Goal: Task Accomplishment & Management: Manage account settings

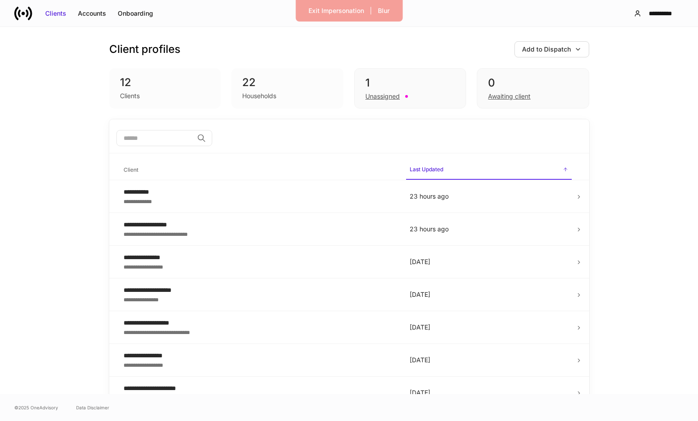
click at [309, 94] on div "Households" at bounding box center [287, 95] width 90 height 11
click at [497, 80] on div "0" at bounding box center [533, 83] width 90 height 14
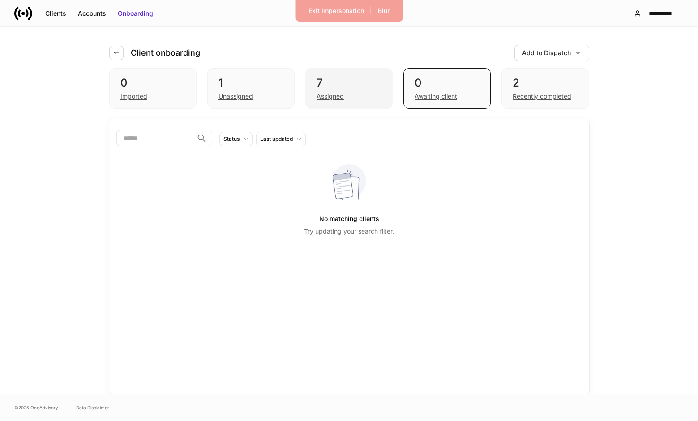
click at [359, 77] on div "7" at bounding box center [349, 83] width 65 height 14
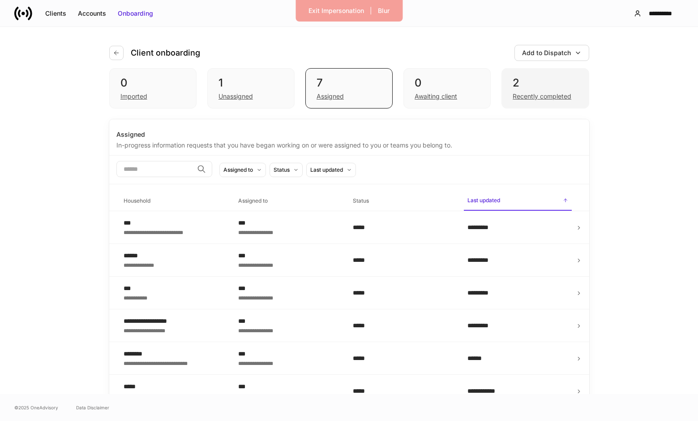
click at [530, 90] on div "Recently completed" at bounding box center [545, 95] width 65 height 11
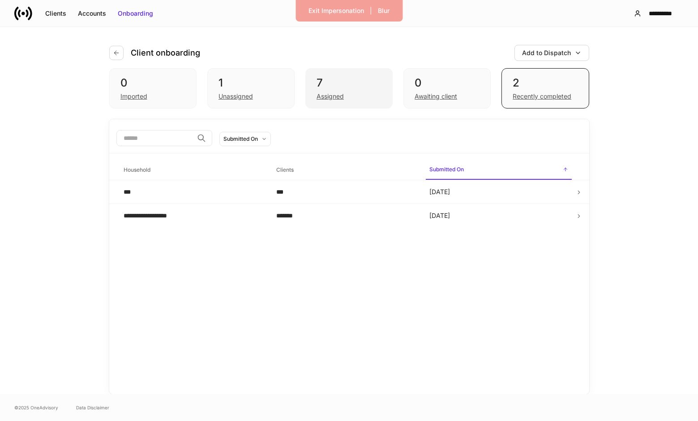
click at [342, 91] on div "Assigned" at bounding box center [349, 95] width 65 height 11
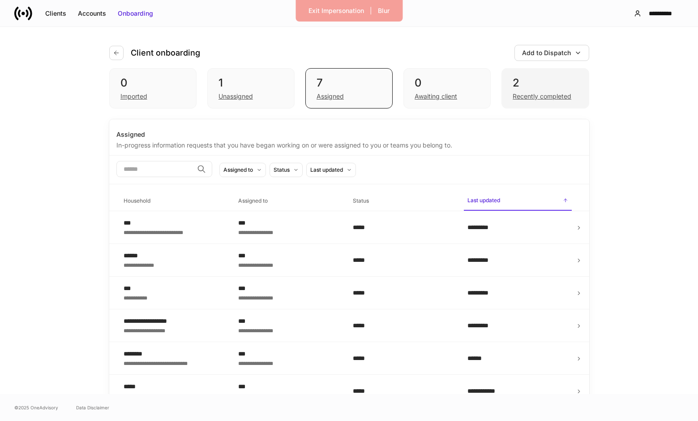
click at [510, 90] on div "2 Recently completed" at bounding box center [545, 88] width 87 height 40
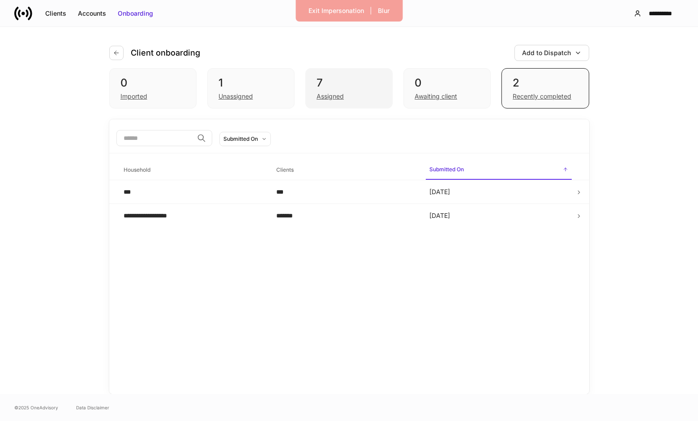
click at [369, 99] on div "Assigned" at bounding box center [349, 95] width 65 height 11
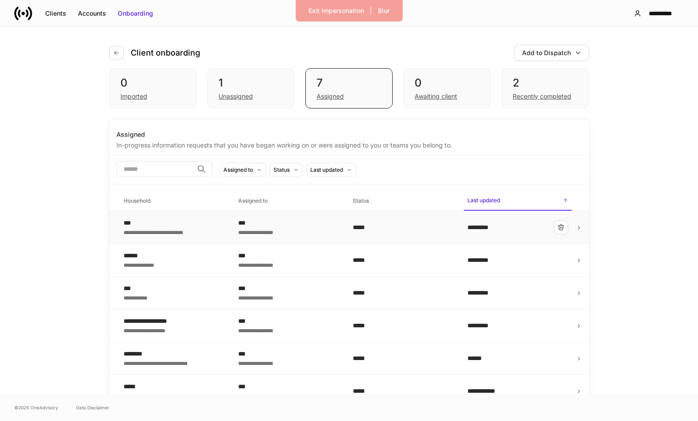
click at [581, 226] on icon at bounding box center [579, 227] width 6 height 6
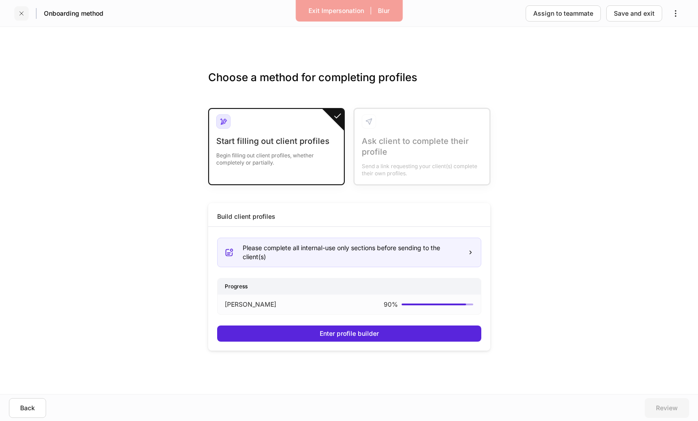
click at [23, 12] on icon "button" at bounding box center [21, 13] width 7 height 7
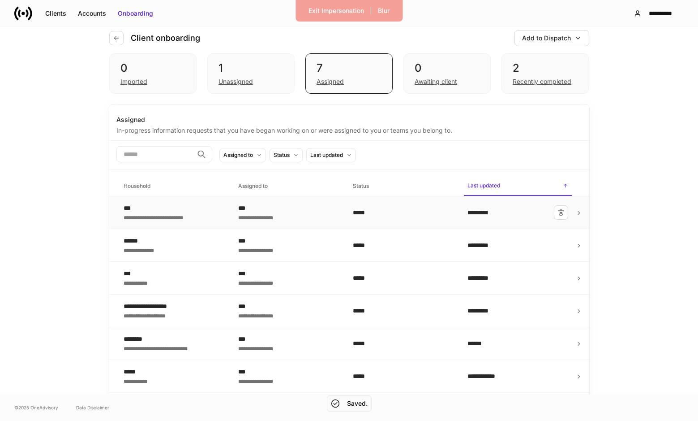
scroll to position [21, 0]
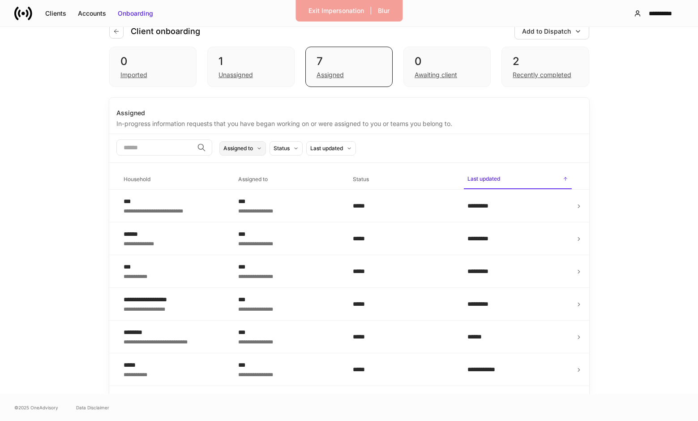
click at [266, 152] on button "Assigned to" at bounding box center [242, 148] width 47 height 14
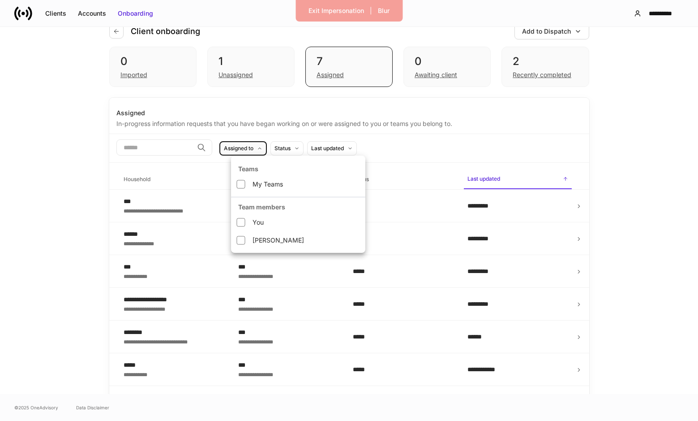
click at [425, 153] on div at bounding box center [349, 210] width 698 height 421
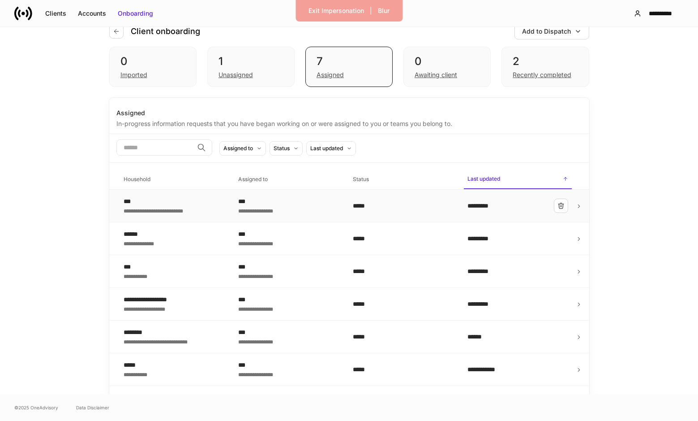
click at [451, 212] on td "*****" at bounding box center [403, 205] width 115 height 33
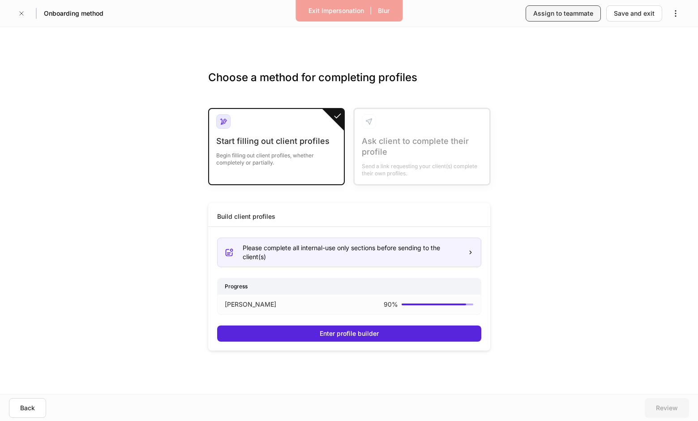
click at [567, 17] on div "Assign to teammate" at bounding box center [563, 13] width 60 height 9
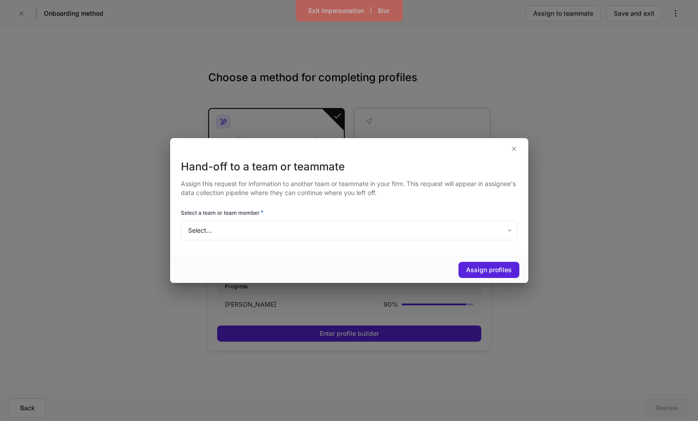
click at [224, 240] on body "Exit Impersonation | Blur Onboarding method Assign to teammate Save and exit Ch…" at bounding box center [349, 210] width 698 height 421
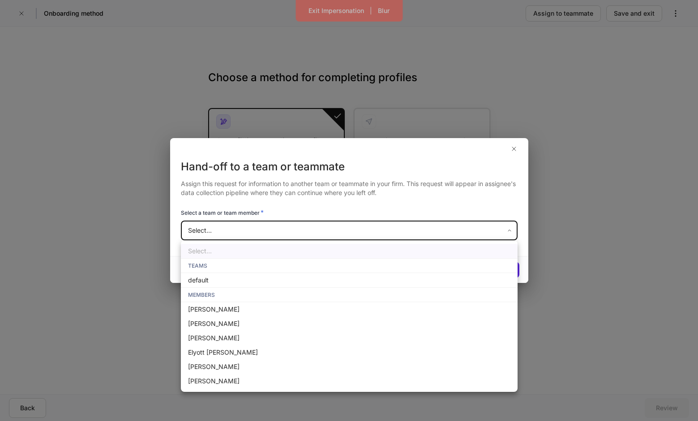
click at [264, 281] on li "default" at bounding box center [349, 280] width 337 height 14
type input "**********"
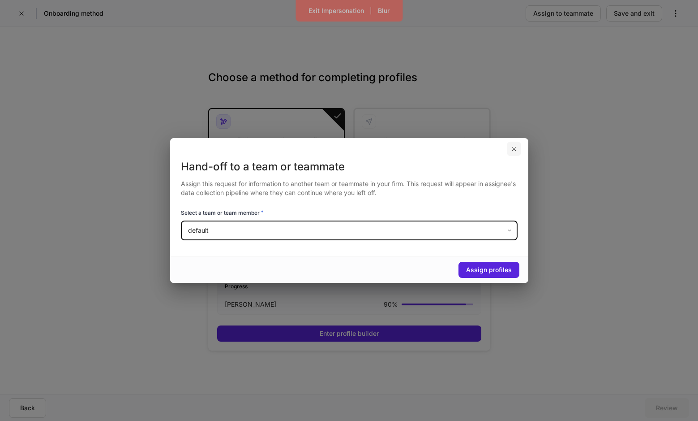
click at [517, 147] on button "button" at bounding box center [514, 149] width 14 height 14
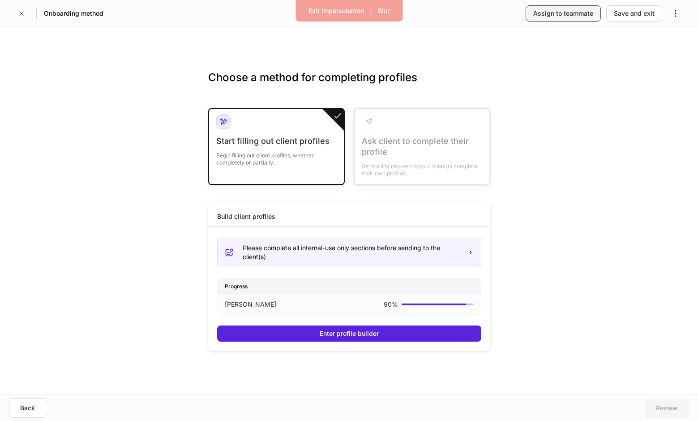
click at [547, 17] on div "Assign to teammate" at bounding box center [563, 13] width 60 height 9
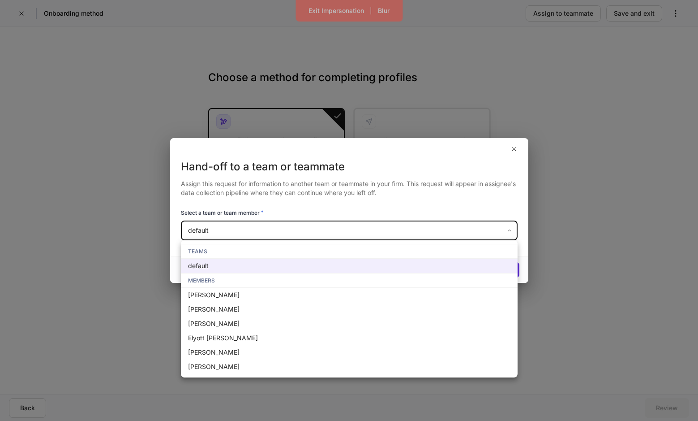
click at [233, 225] on body "Exit Impersonation | Blur Onboarding method Assign to teammate Save and exit Ch…" at bounding box center [349, 210] width 698 height 421
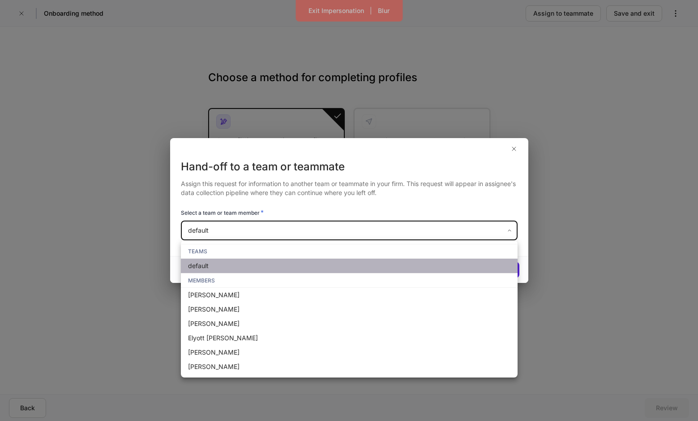
click at [248, 262] on li "default" at bounding box center [349, 265] width 337 height 14
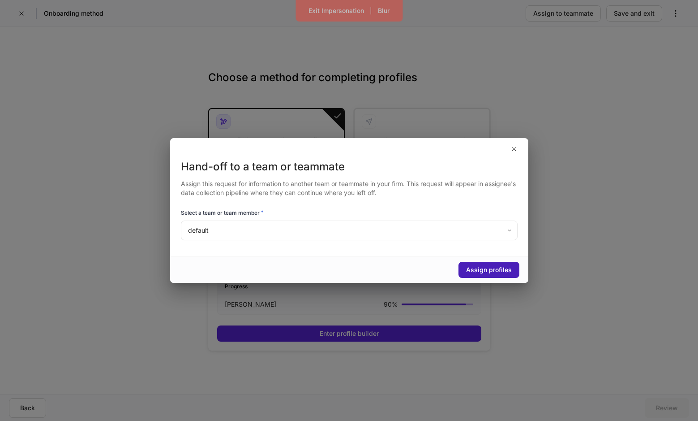
click at [502, 271] on div "Assign profiles" at bounding box center [489, 269] width 46 height 9
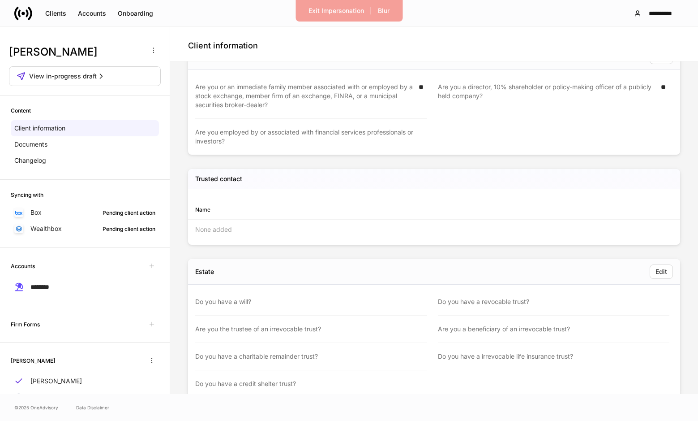
scroll to position [365, 0]
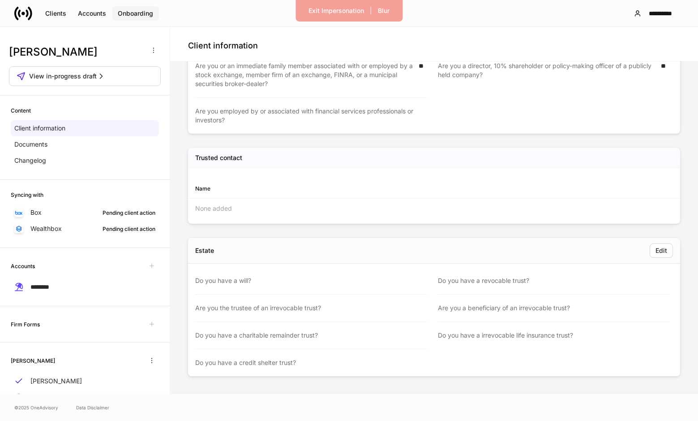
click at [130, 17] on div "Onboarding" at bounding box center [135, 13] width 35 height 9
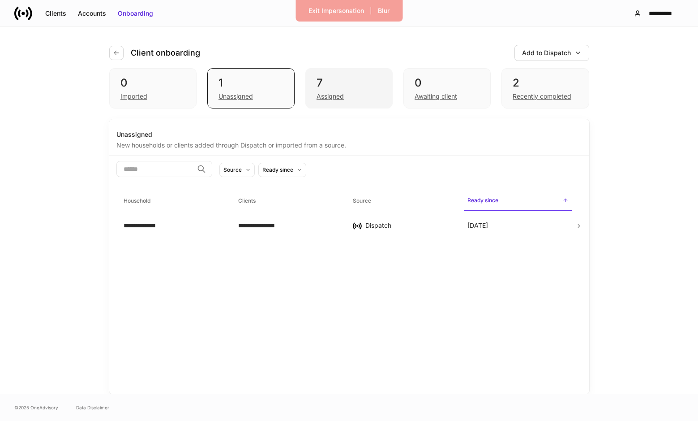
click at [355, 97] on div "Assigned" at bounding box center [349, 95] width 65 height 11
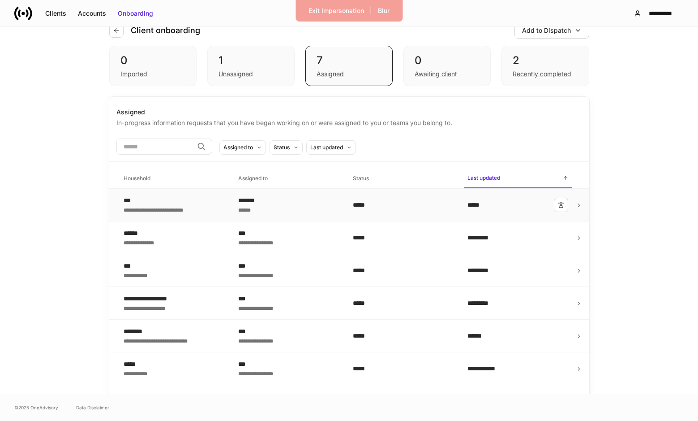
scroll to position [23, 0]
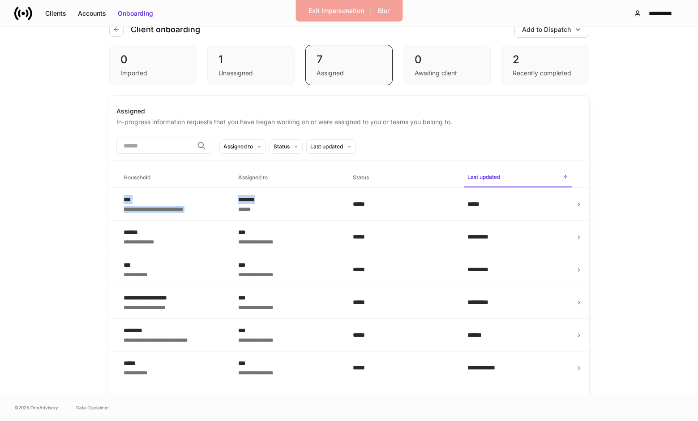
drag, startPoint x: 276, startPoint y: 202, endPoint x: 289, endPoint y: 181, distance: 24.0
click at [289, 181] on table "**********" at bounding box center [349, 288] width 480 height 255
click at [294, 174] on span "Assigned to" at bounding box center [288, 177] width 107 height 18
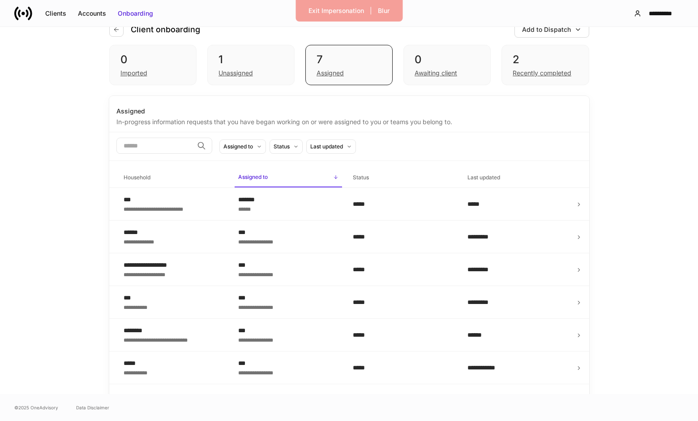
click at [216, 157] on div "​ Assigned to Status Last updated" at bounding box center [349, 146] width 480 height 29
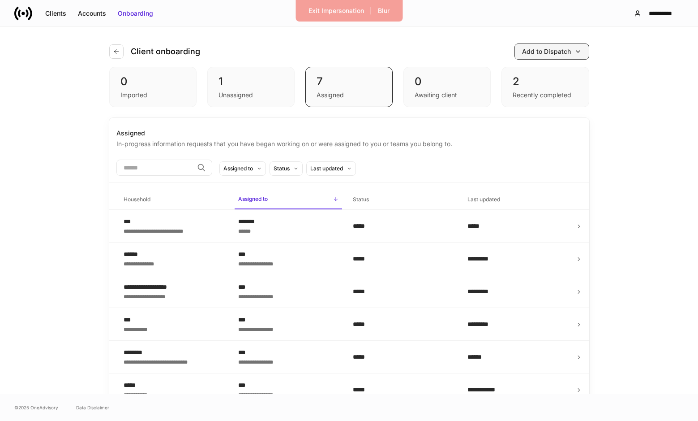
click at [549, 52] on div "Add to Dispatch" at bounding box center [546, 51] width 49 height 9
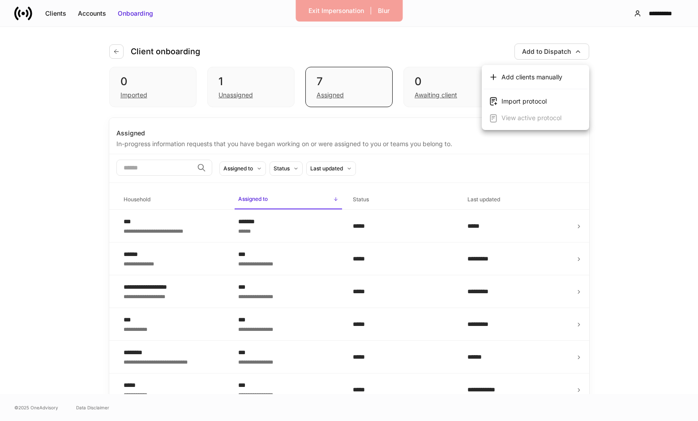
click at [482, 45] on div at bounding box center [349, 210] width 698 height 421
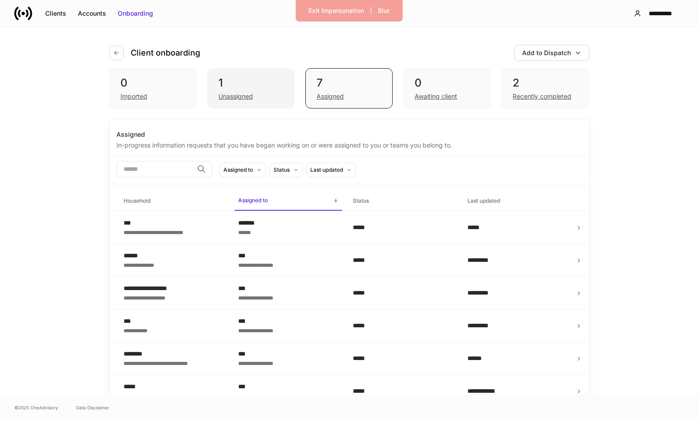
click at [236, 100] on div "Unassigned" at bounding box center [236, 96] width 34 height 9
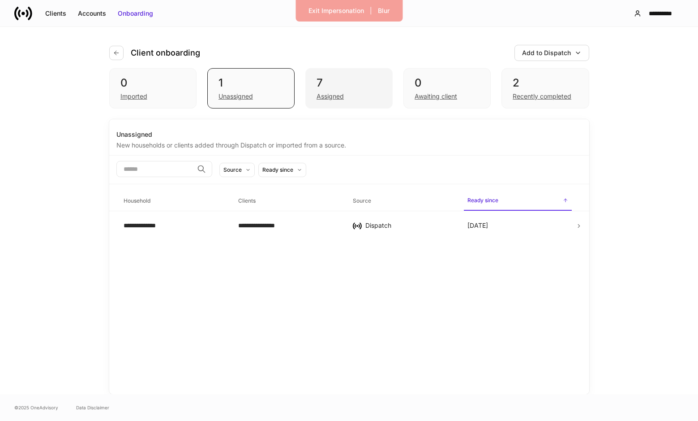
click at [326, 99] on div "Assigned" at bounding box center [330, 96] width 27 height 9
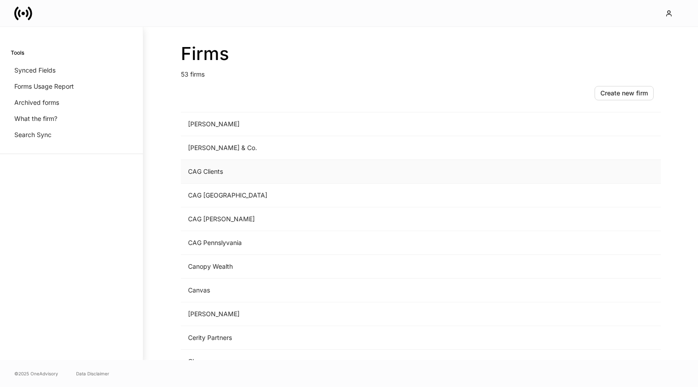
scroll to position [118, 0]
click at [249, 142] on td "CAG Clients" at bounding box center [346, 147] width 331 height 24
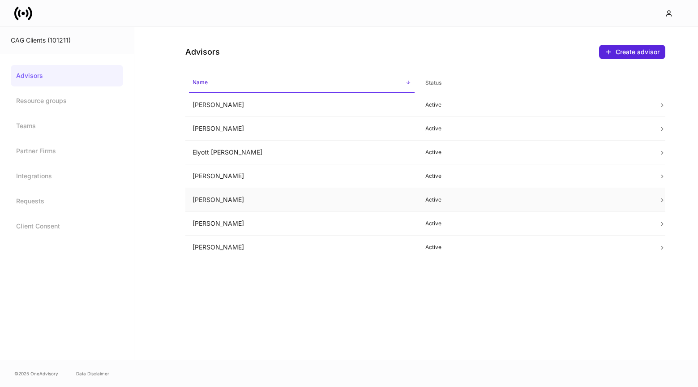
click at [270, 203] on td "[PERSON_NAME]" at bounding box center [301, 200] width 233 height 24
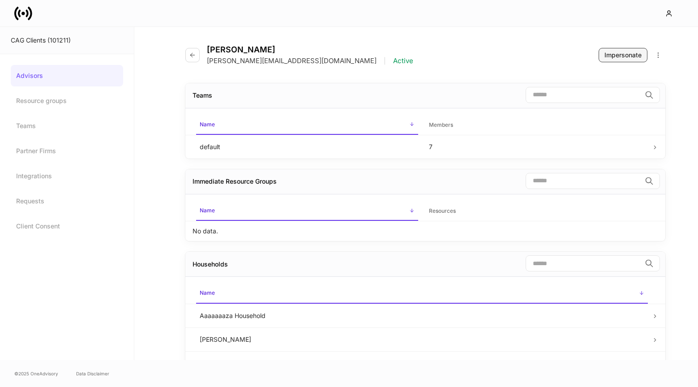
click at [612, 51] on div "Impersonate" at bounding box center [623, 55] width 37 height 9
